Goal: Transaction & Acquisition: Subscribe to service/newsletter

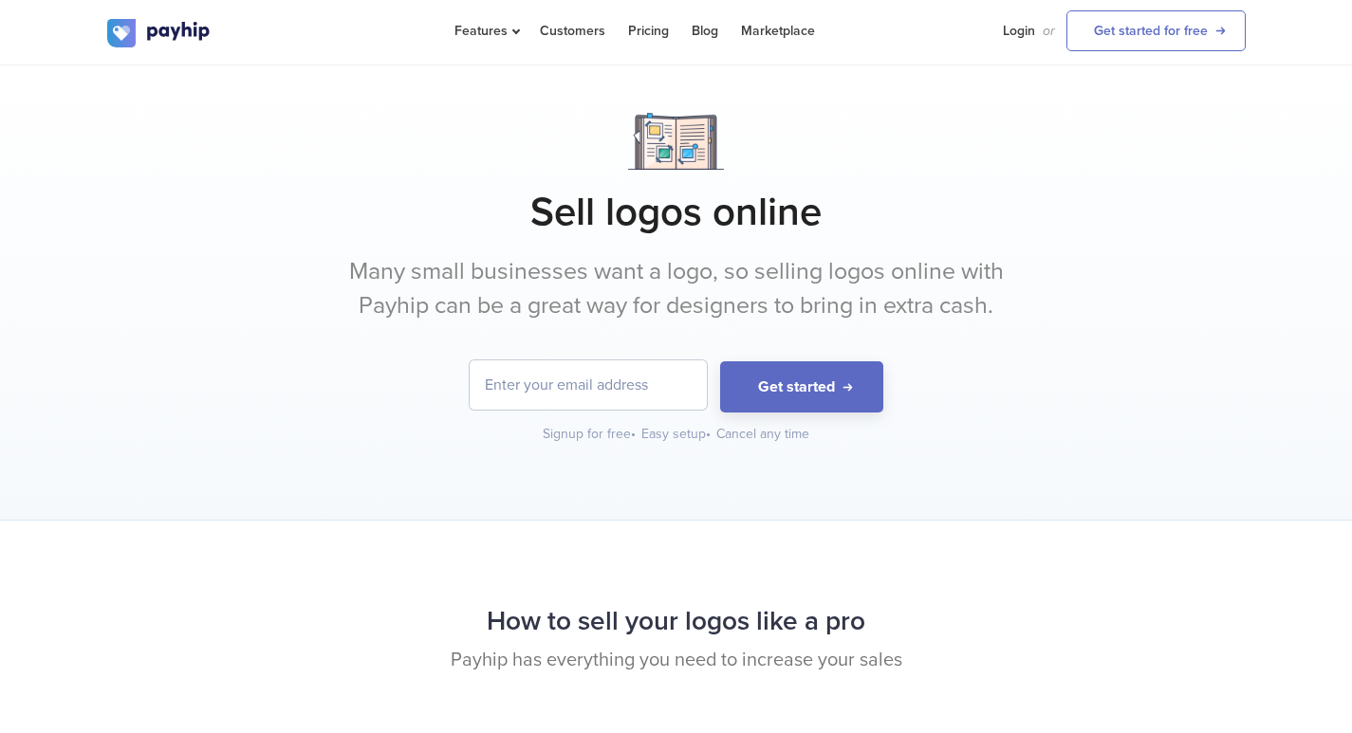
click at [584, 388] on input "email" at bounding box center [588, 385] width 237 height 49
type input "[EMAIL_ADDRESS][DOMAIN_NAME]"
click at [738, 404] on button "Get started" at bounding box center [801, 387] width 163 height 52
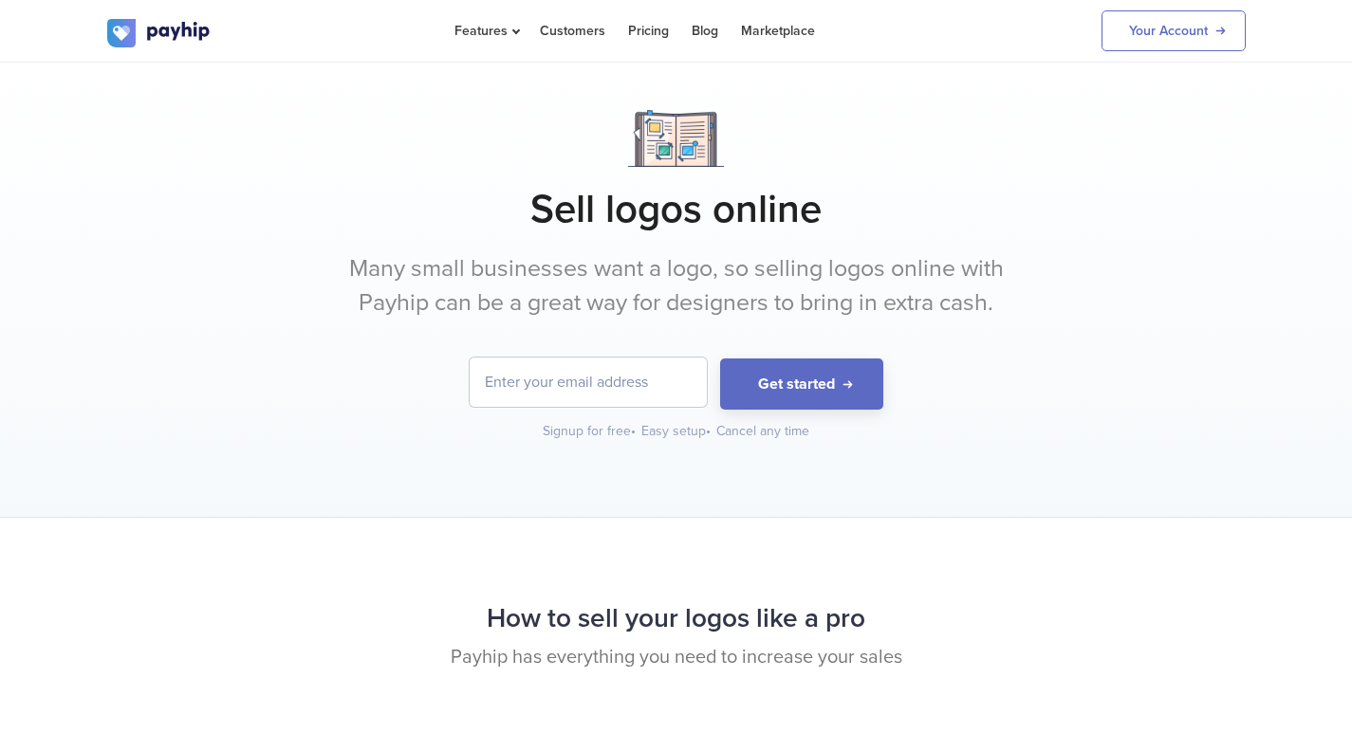
click at [595, 384] on input "email" at bounding box center [588, 382] width 237 height 49
type input "[EMAIL_ADDRESS][DOMAIN_NAME]"
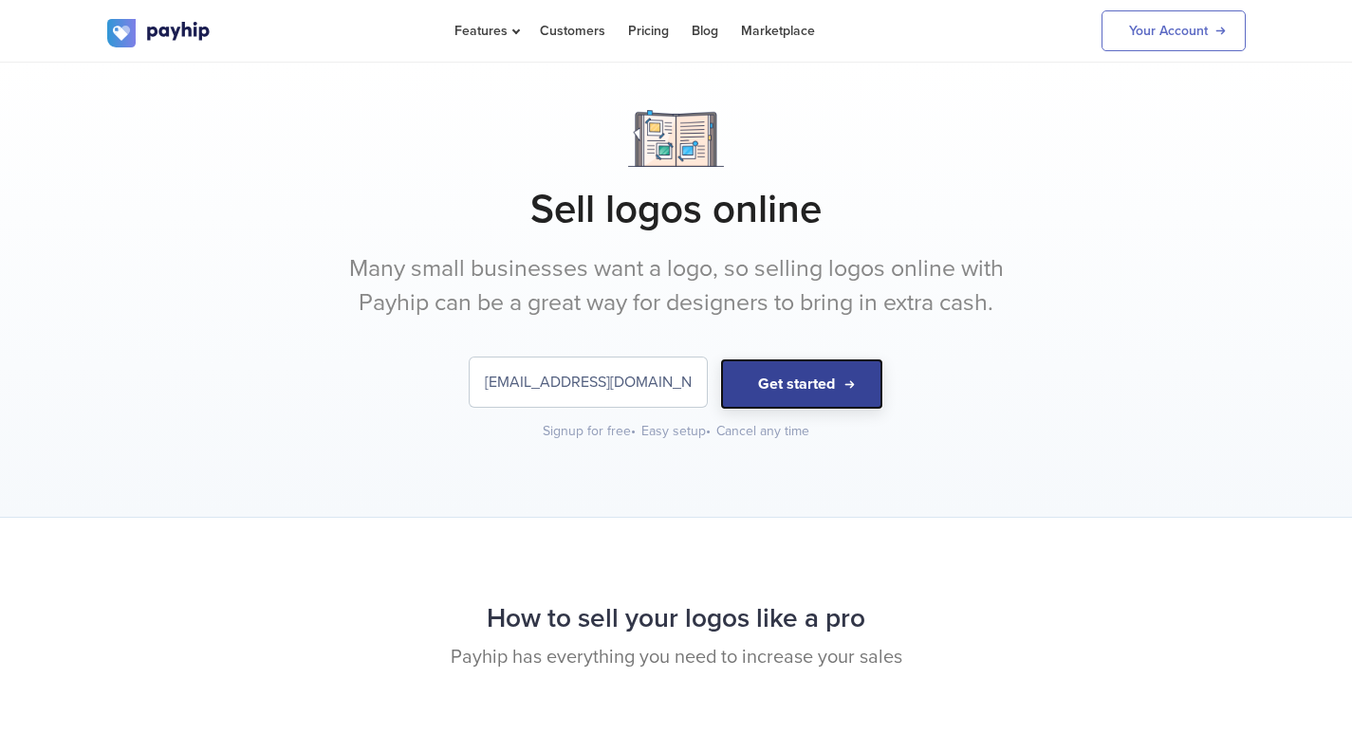
click at [786, 390] on button "Get started" at bounding box center [801, 385] width 163 height 52
click at [778, 380] on button "Get started" at bounding box center [801, 385] width 163 height 52
